Goal: Check status: Check status

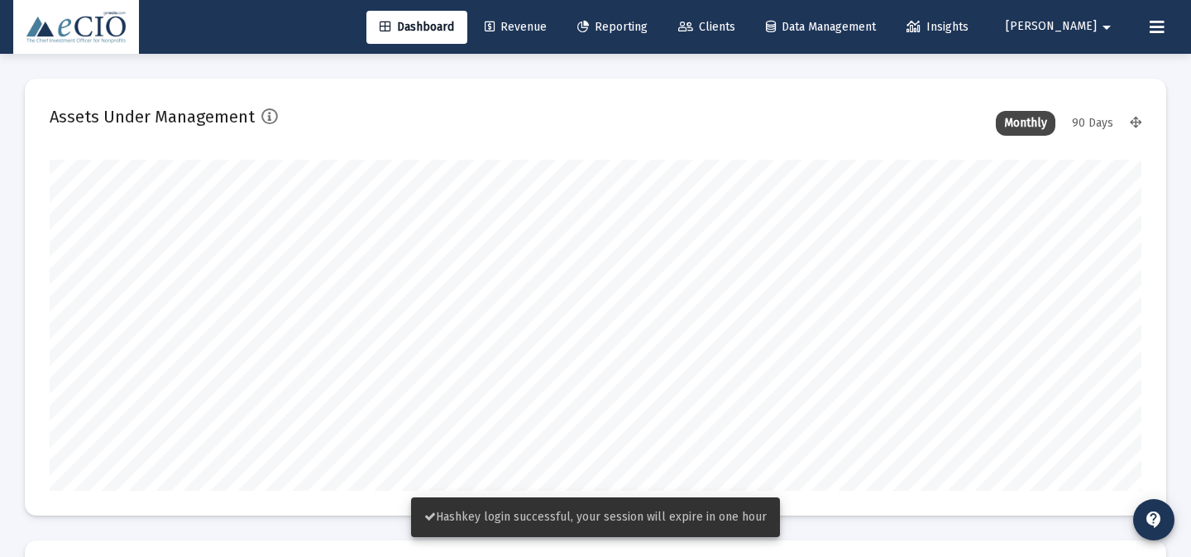
scroll to position [331, 587]
type input "[DATE]"
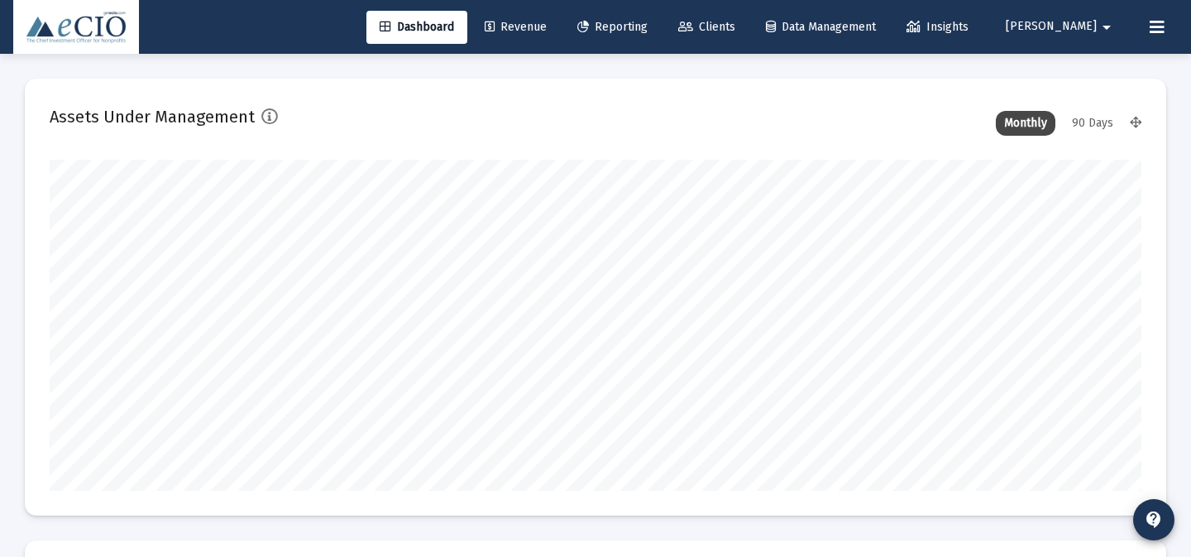
scroll to position [331, 509]
click at [648, 31] on span "Reporting" at bounding box center [612, 27] width 70 height 14
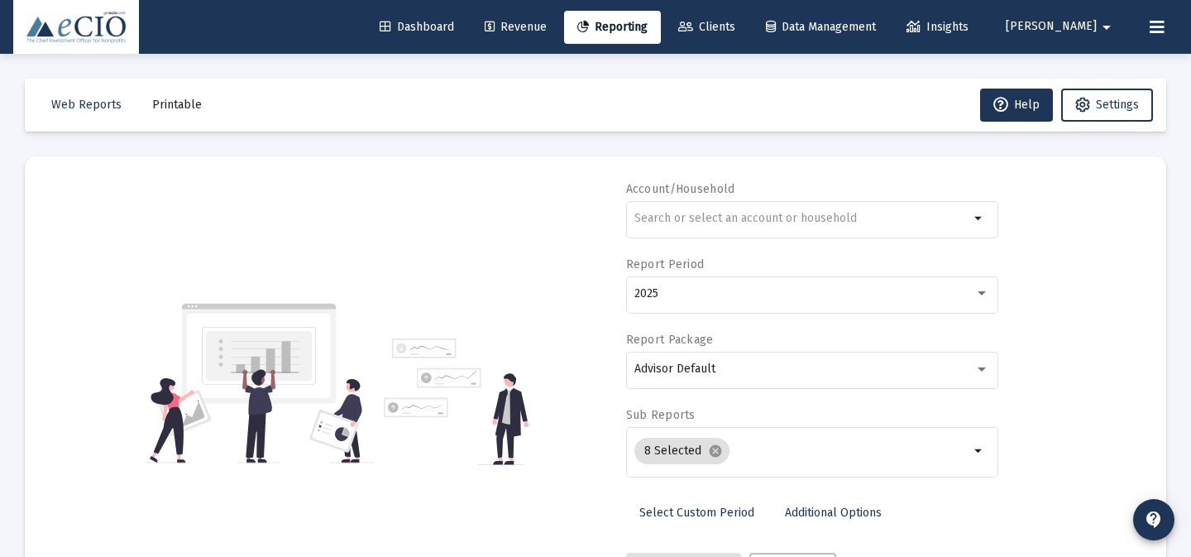
click at [735, 28] on span "Clients" at bounding box center [706, 27] width 57 height 14
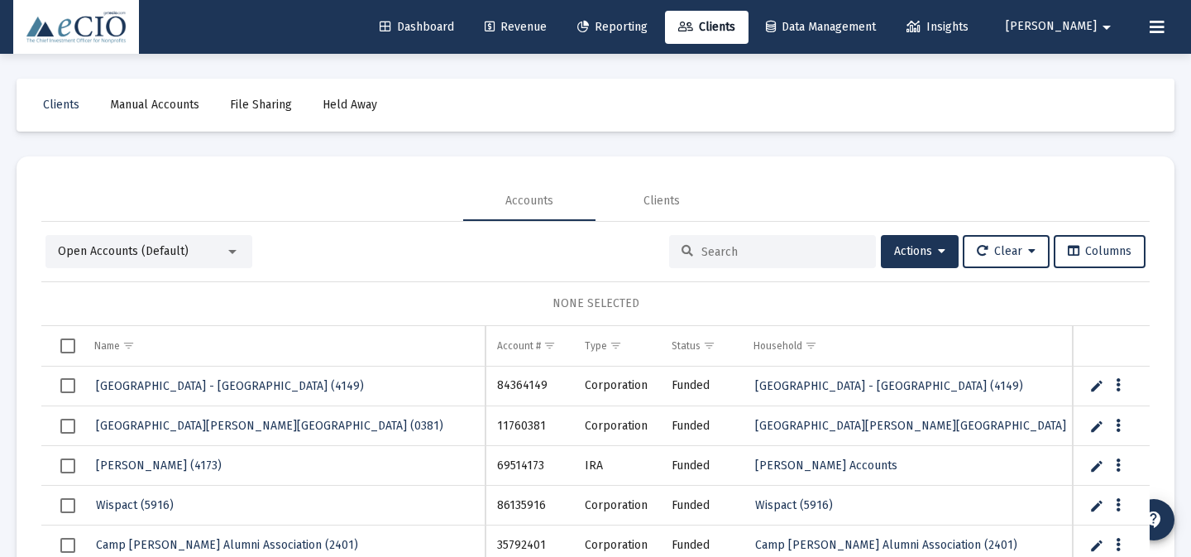
click at [648, 26] on span "Reporting" at bounding box center [612, 27] width 70 height 14
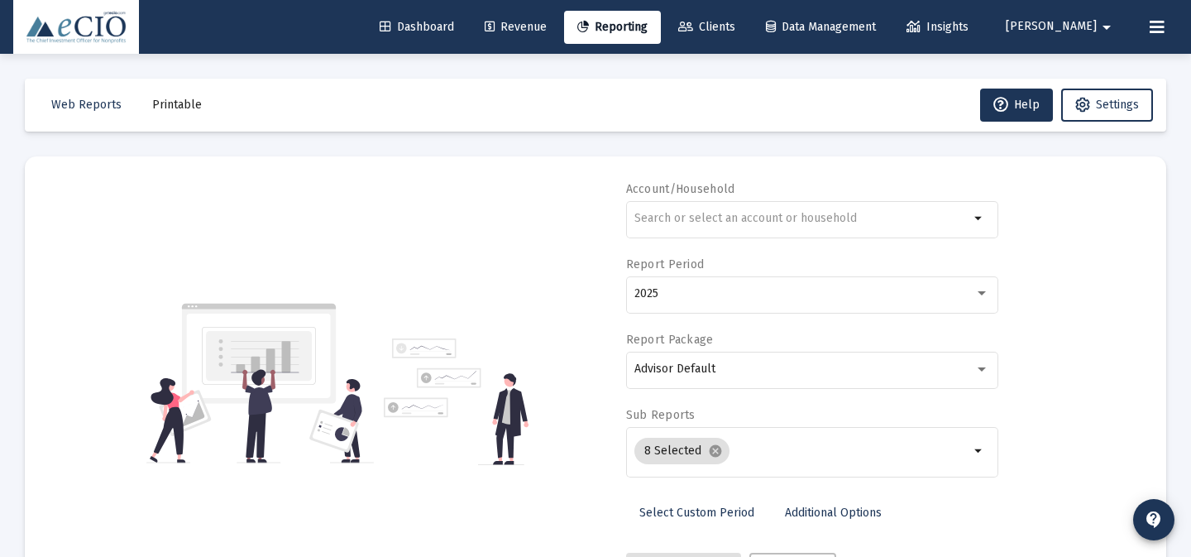
click at [687, 519] on link "Select Custom Period" at bounding box center [696, 512] width 141 height 33
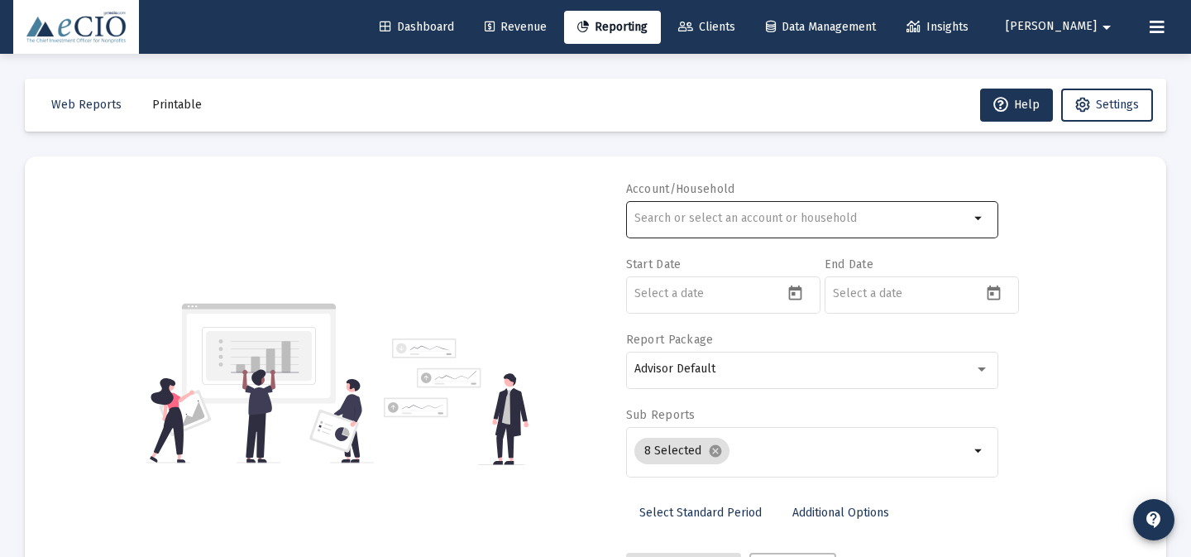
click at [989, 227] on div "arrow_drop_down" at bounding box center [812, 218] width 372 height 41
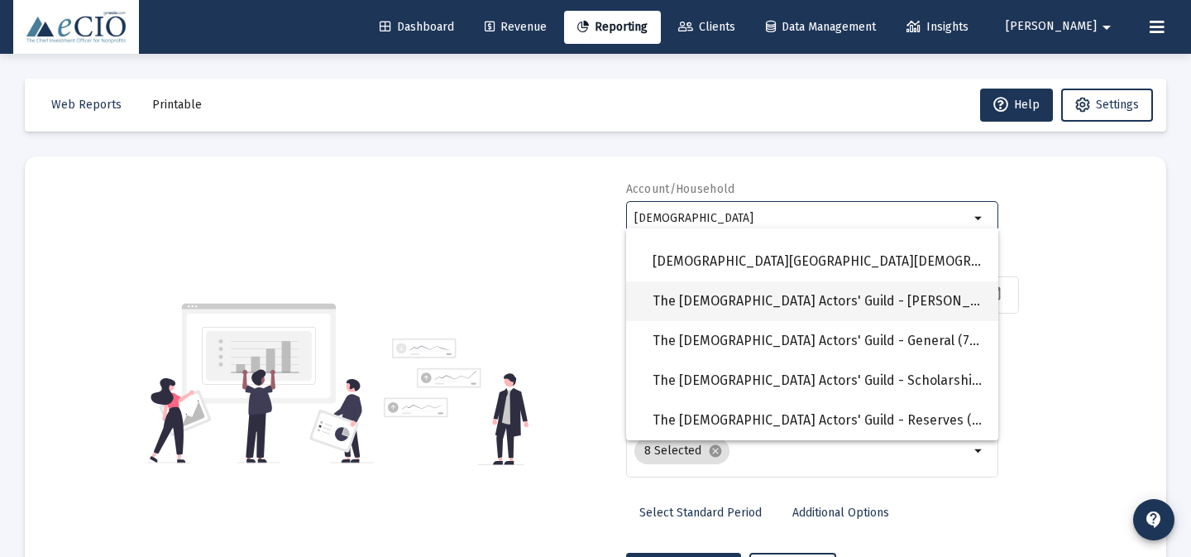
scroll to position [11, 0]
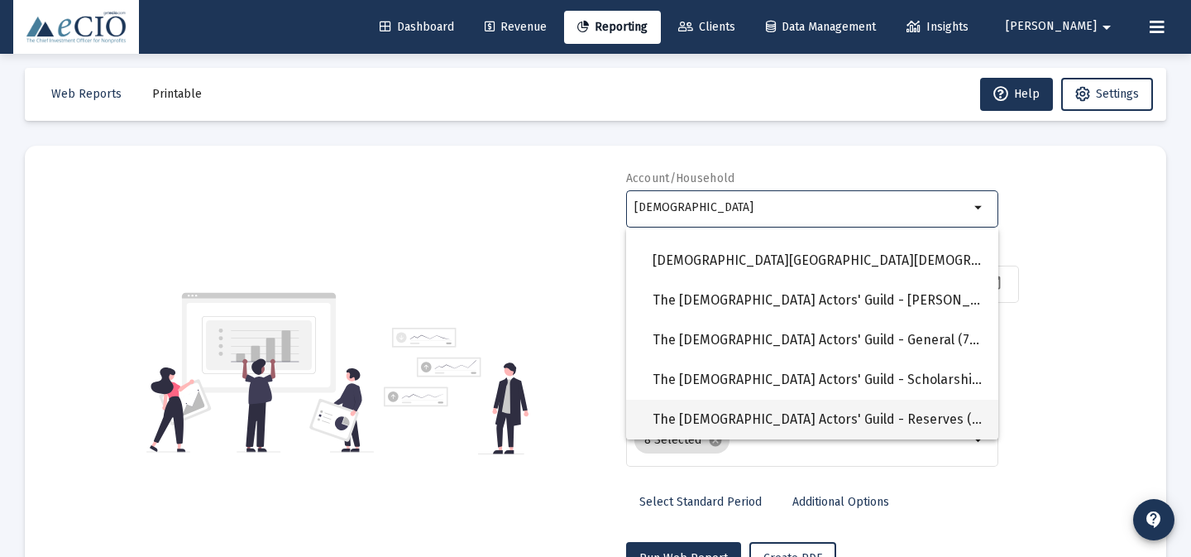
click at [870, 417] on span "The [DEMOGRAPHIC_DATA] Actors' Guild - Reserves (4405)" at bounding box center [819, 420] width 333 height 40
type input "The [DEMOGRAPHIC_DATA] Actors' Guild - Reserves (4405)"
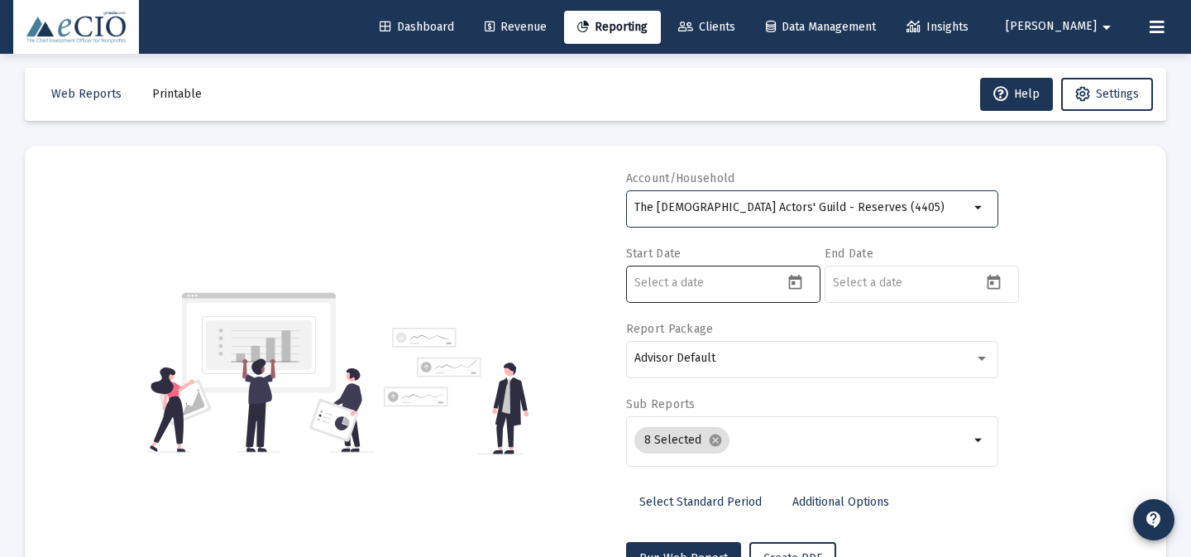
click at [793, 286] on icon "Open calendar" at bounding box center [795, 282] width 17 height 17
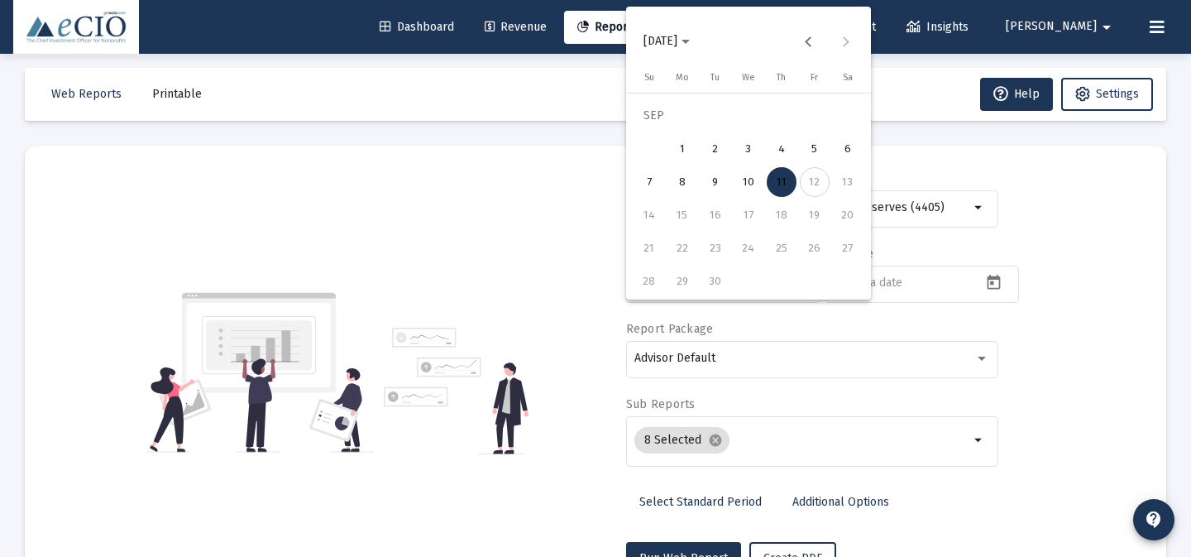
click at [677, 45] on span "[DATE]" at bounding box center [661, 41] width 34 height 14
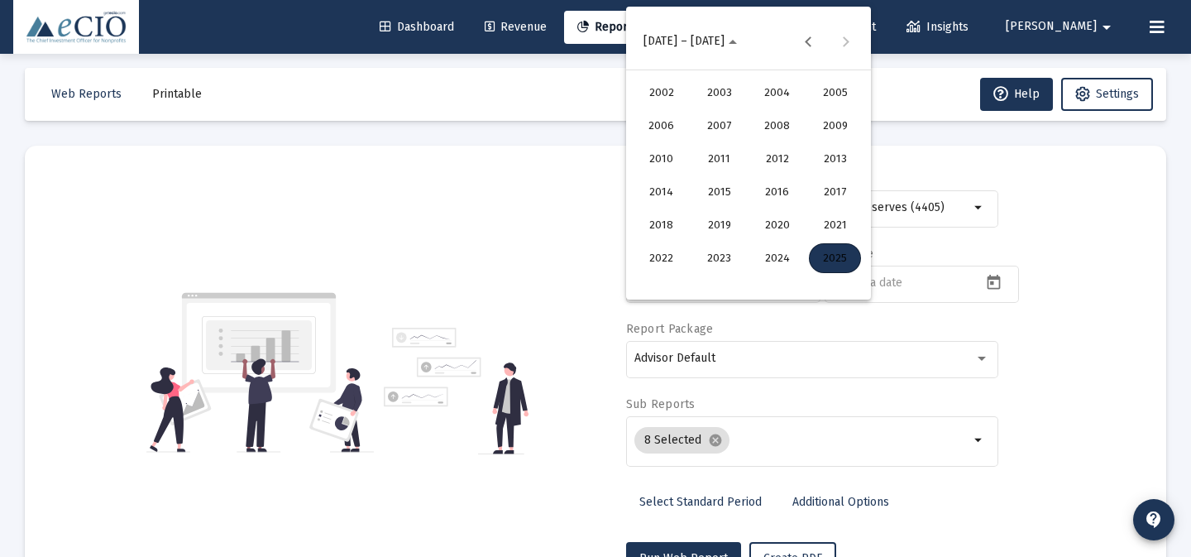
click at [839, 258] on div "2025" at bounding box center [835, 258] width 52 height 30
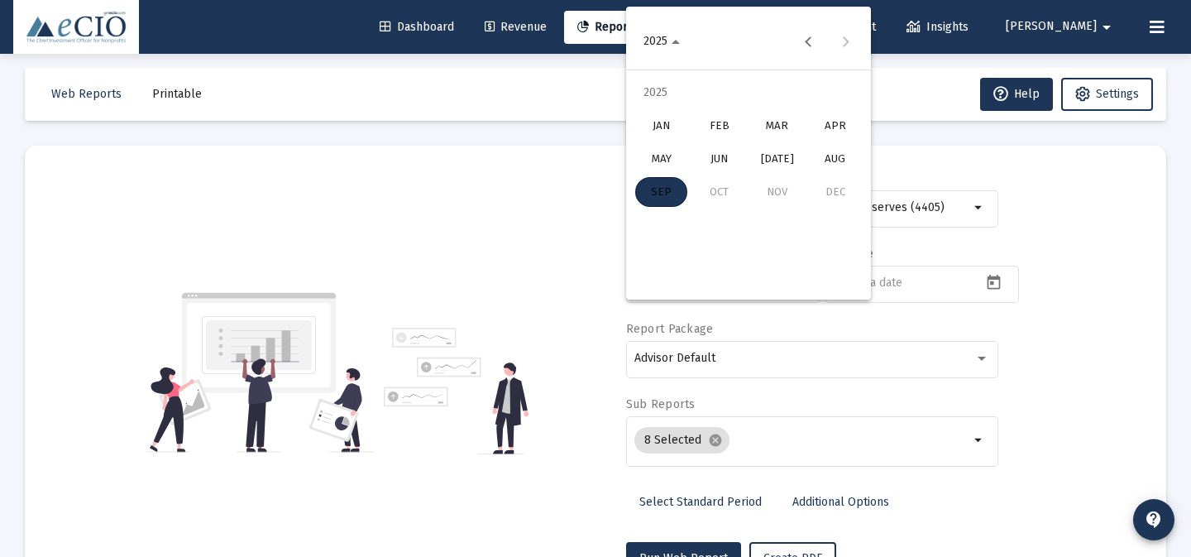
click at [728, 165] on div "JUN" at bounding box center [719, 159] width 52 height 30
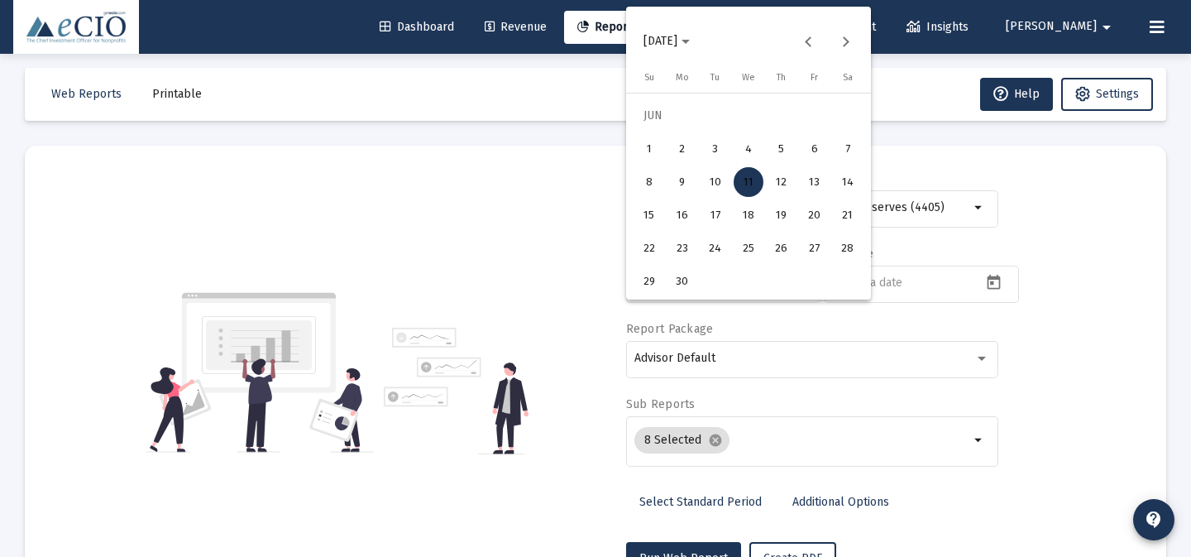
click at [646, 157] on div "1" at bounding box center [649, 149] width 30 height 30
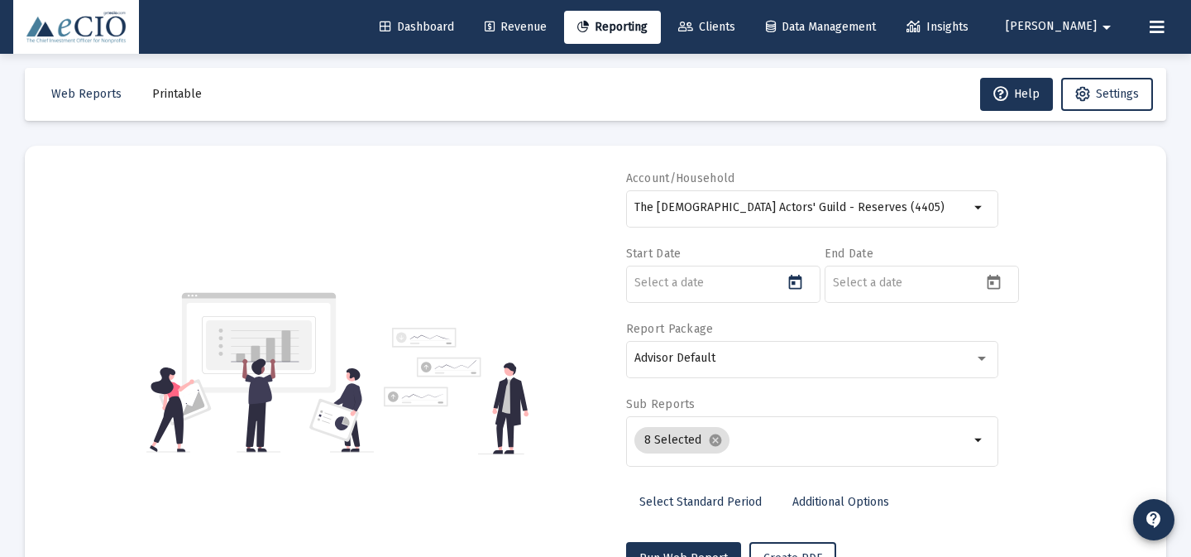
type input "[DATE]"
click at [989, 275] on icon "Open calendar" at bounding box center [994, 282] width 13 height 15
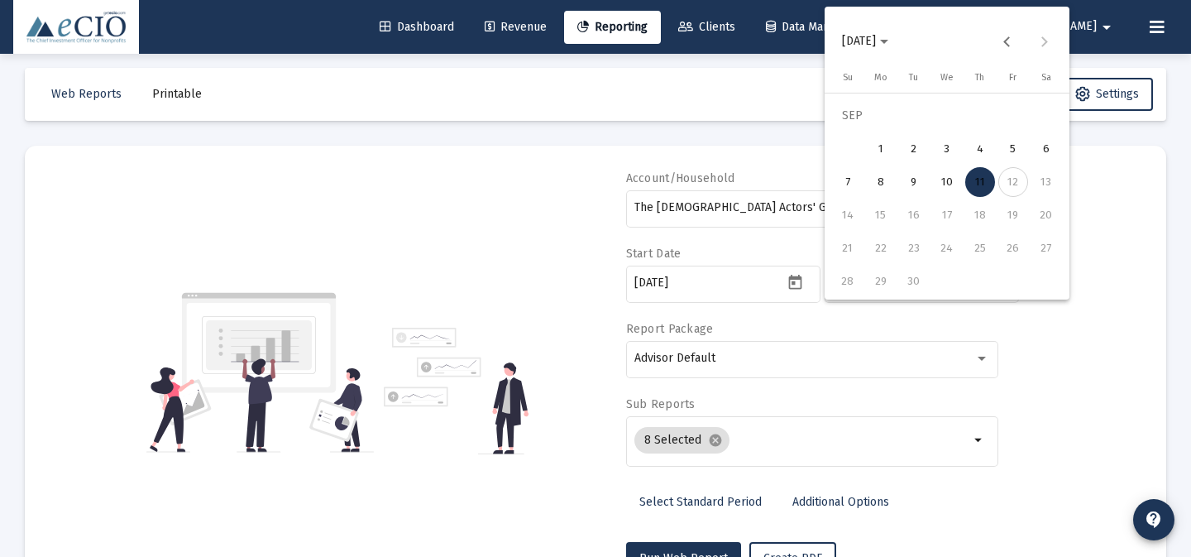
click at [875, 45] on span "[DATE]" at bounding box center [859, 41] width 34 height 14
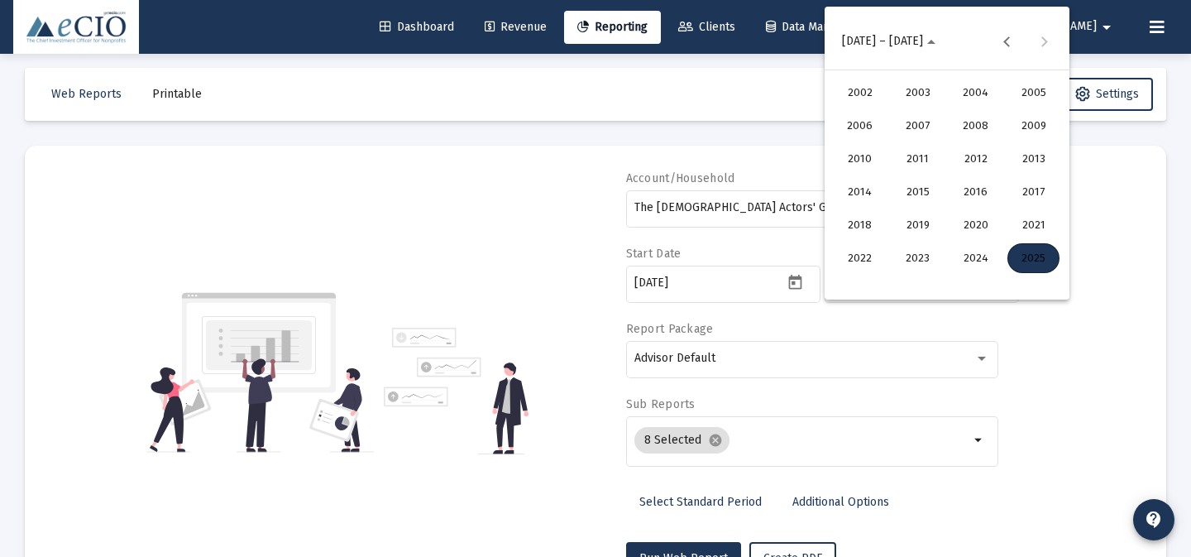
click at [1028, 254] on div "2025" at bounding box center [1034, 258] width 52 height 30
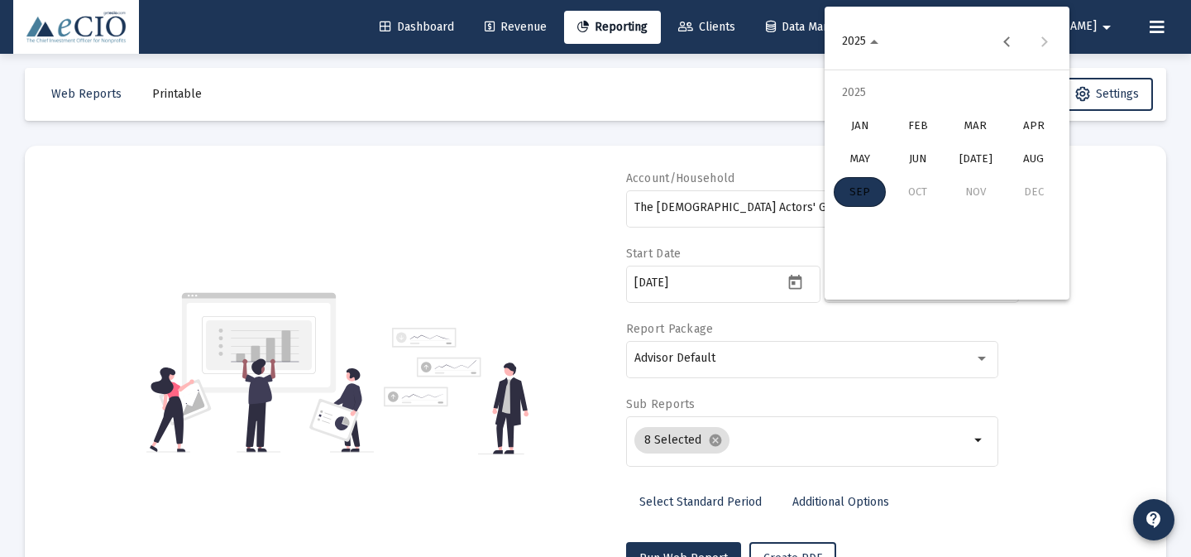
click at [917, 156] on div "JUN" at bounding box center [918, 159] width 52 height 30
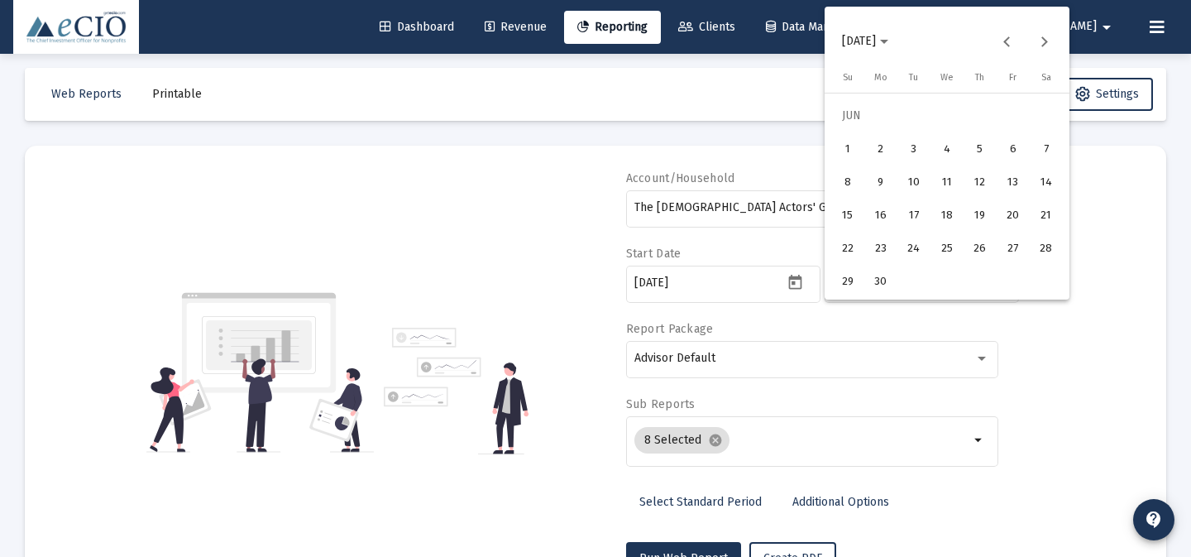
click at [856, 151] on div "1" at bounding box center [848, 149] width 30 height 30
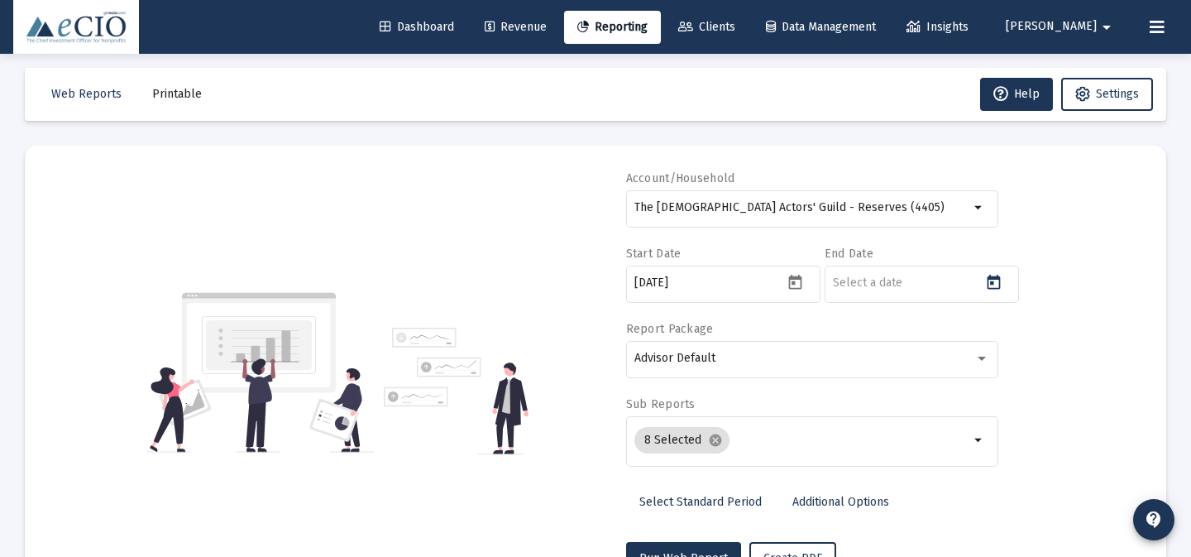
type input "[DATE]"
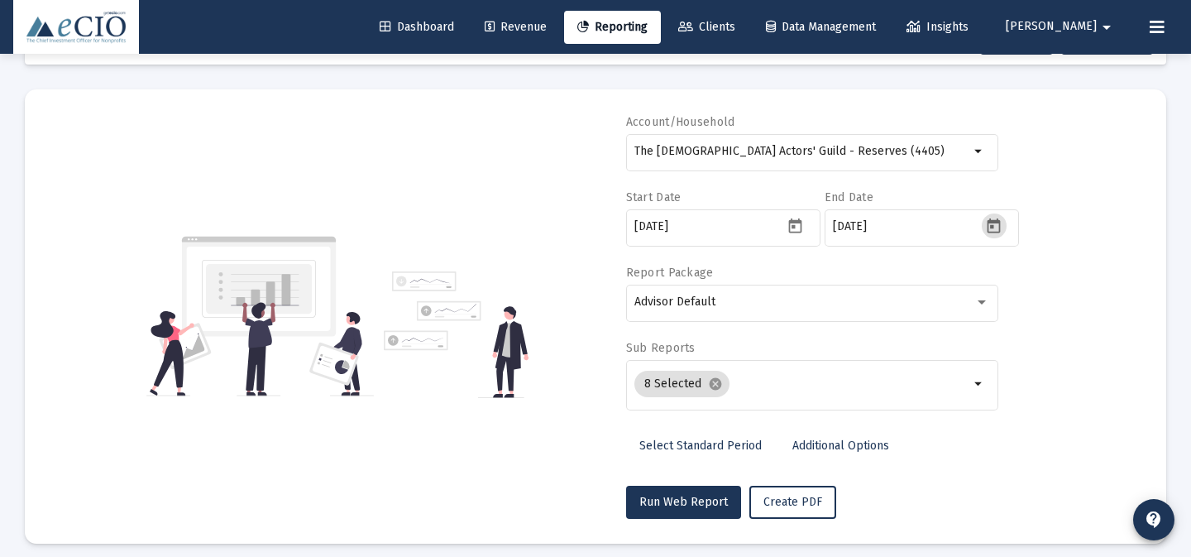
scroll to position [70, 0]
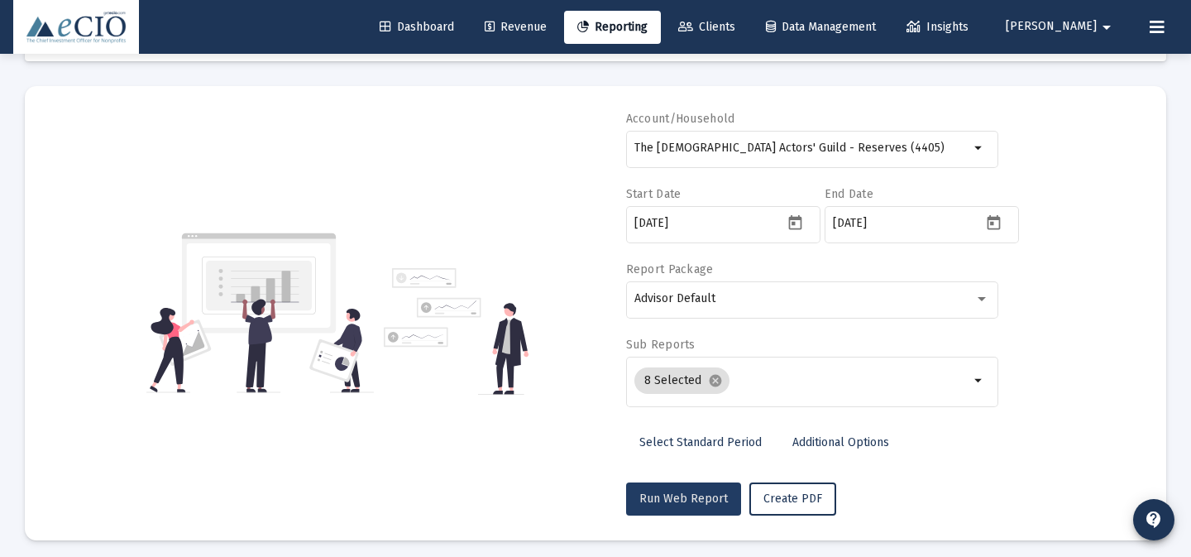
click at [718, 495] on span "Run Web Report" at bounding box center [683, 498] width 89 height 14
select select "View 1 month"
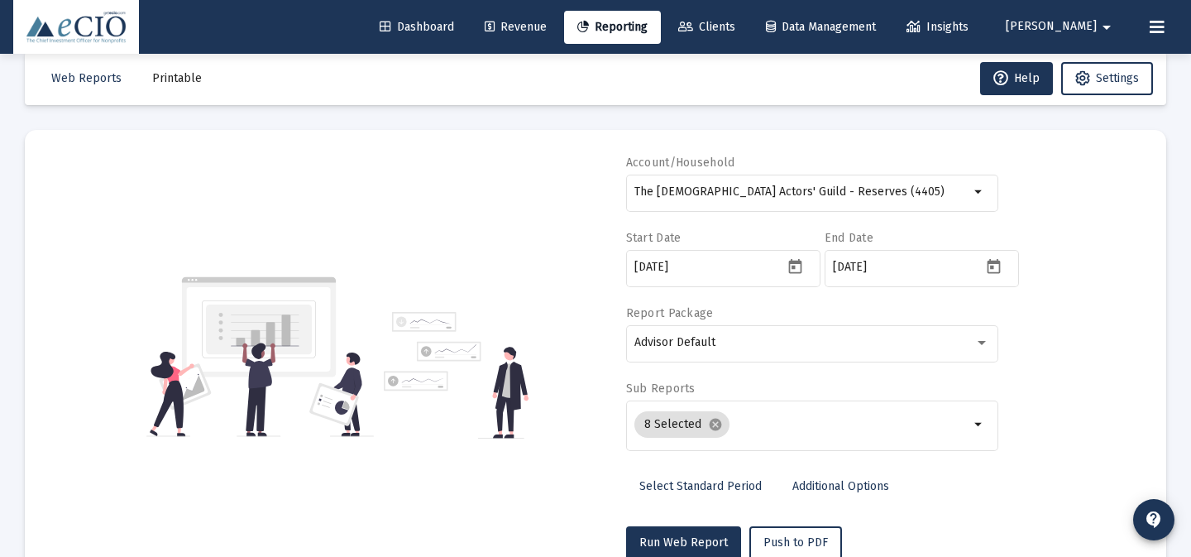
scroll to position [0, 0]
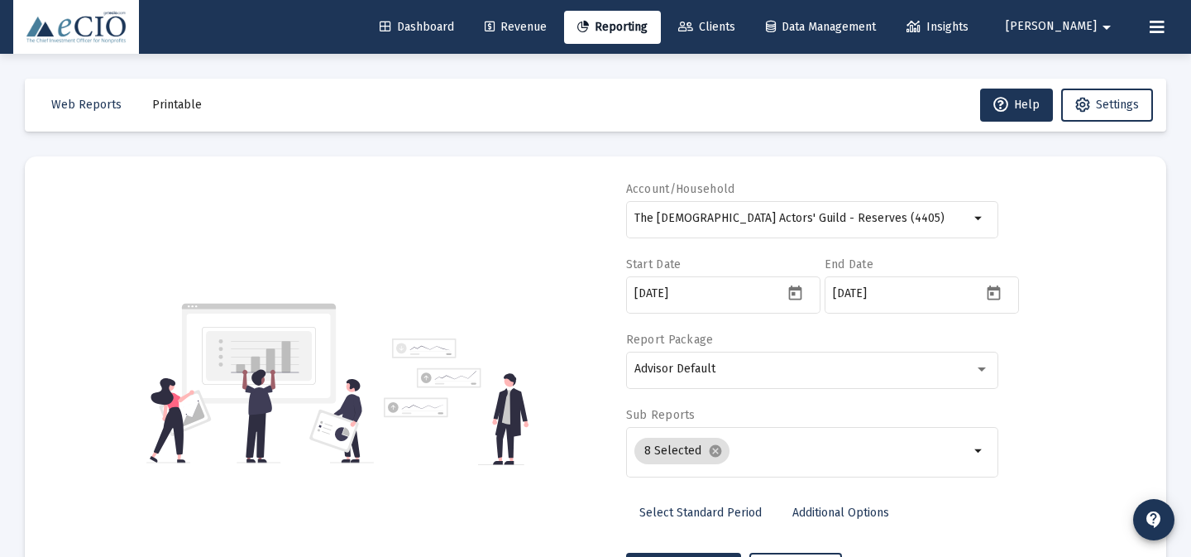
click at [550, 181] on div "Account/Household The Episcopal Actors' Guild - Reserves (4405) arrow_drop_down…" at bounding box center [596, 383] width 1092 height 405
